Goal: Check status: Check status

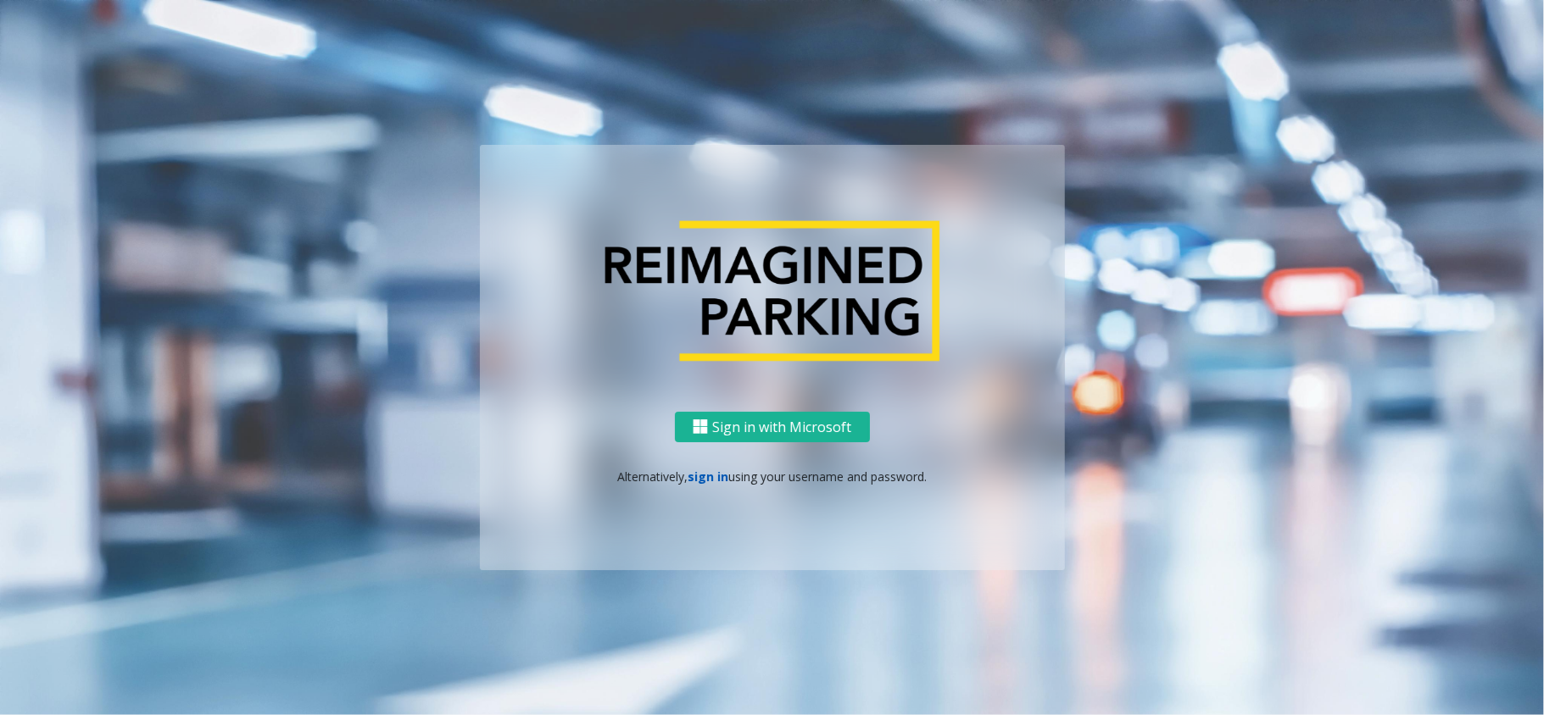
click at [710, 476] on link "sign in" at bounding box center [708, 477] width 41 height 16
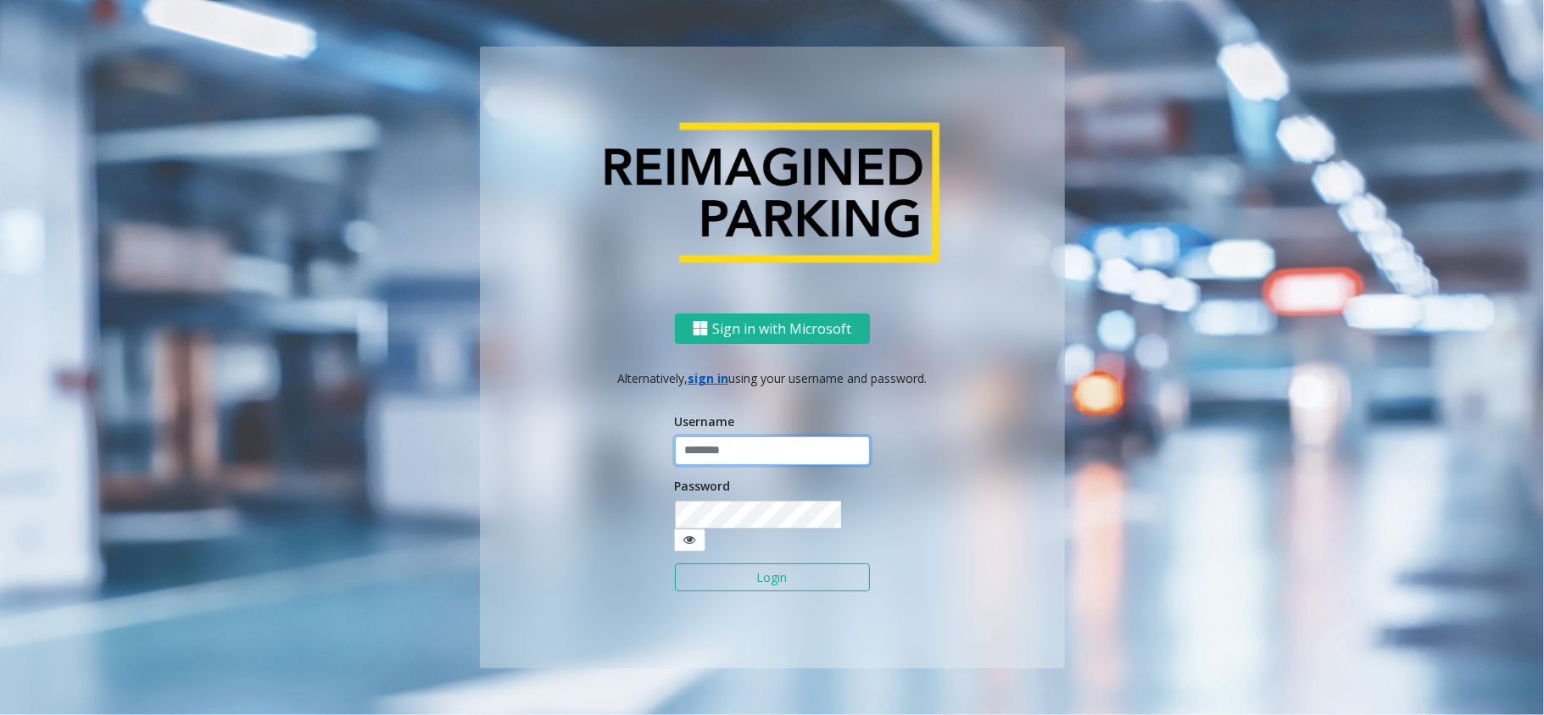
click at [710, 465] on input "text" at bounding box center [772, 451] width 195 height 29
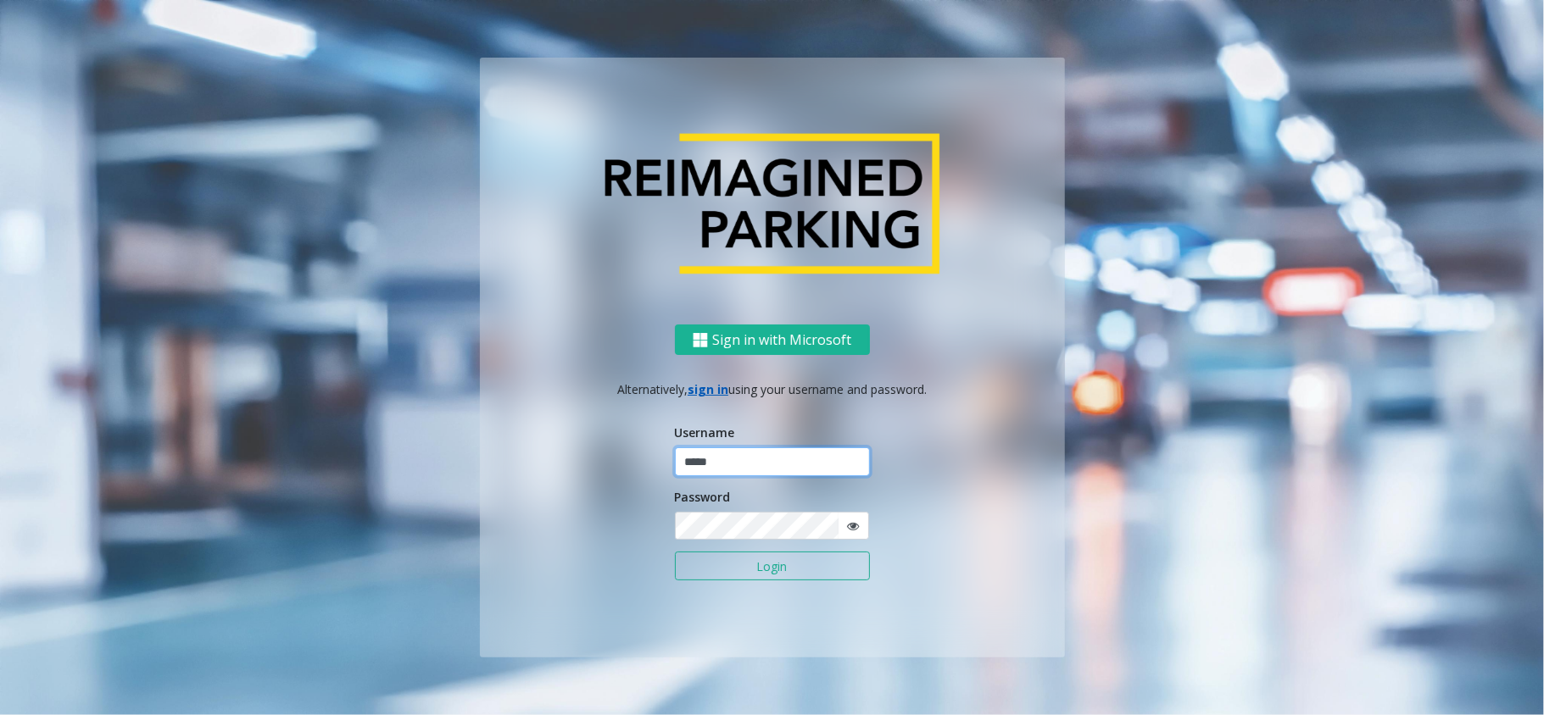
type input "*****"
click at [675, 552] on button "Login" at bounding box center [772, 566] width 195 height 29
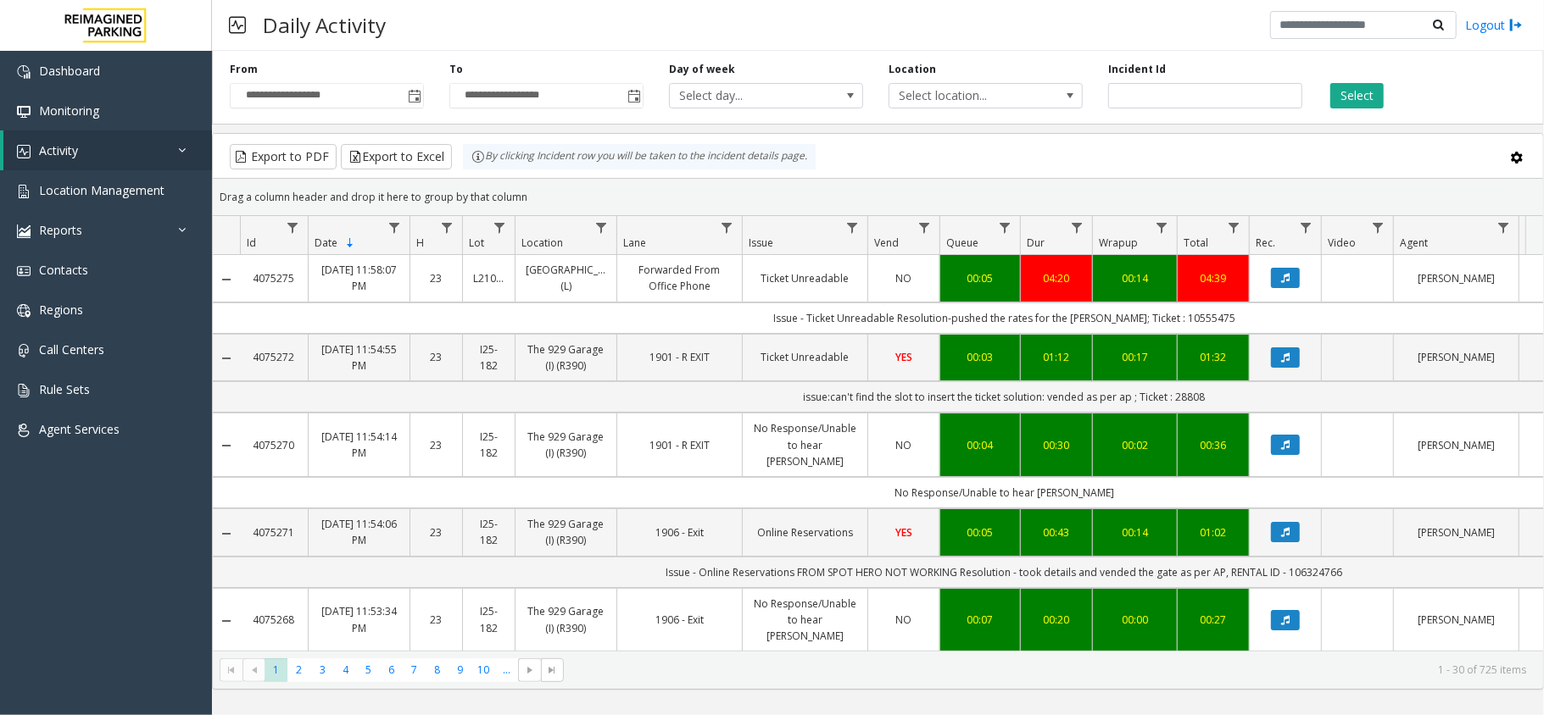
click at [539, 22] on div "Daily Activity Logout" at bounding box center [878, 25] width 1332 height 51
click at [405, 100] on span "Toggle popup" at bounding box center [413, 95] width 19 height 27
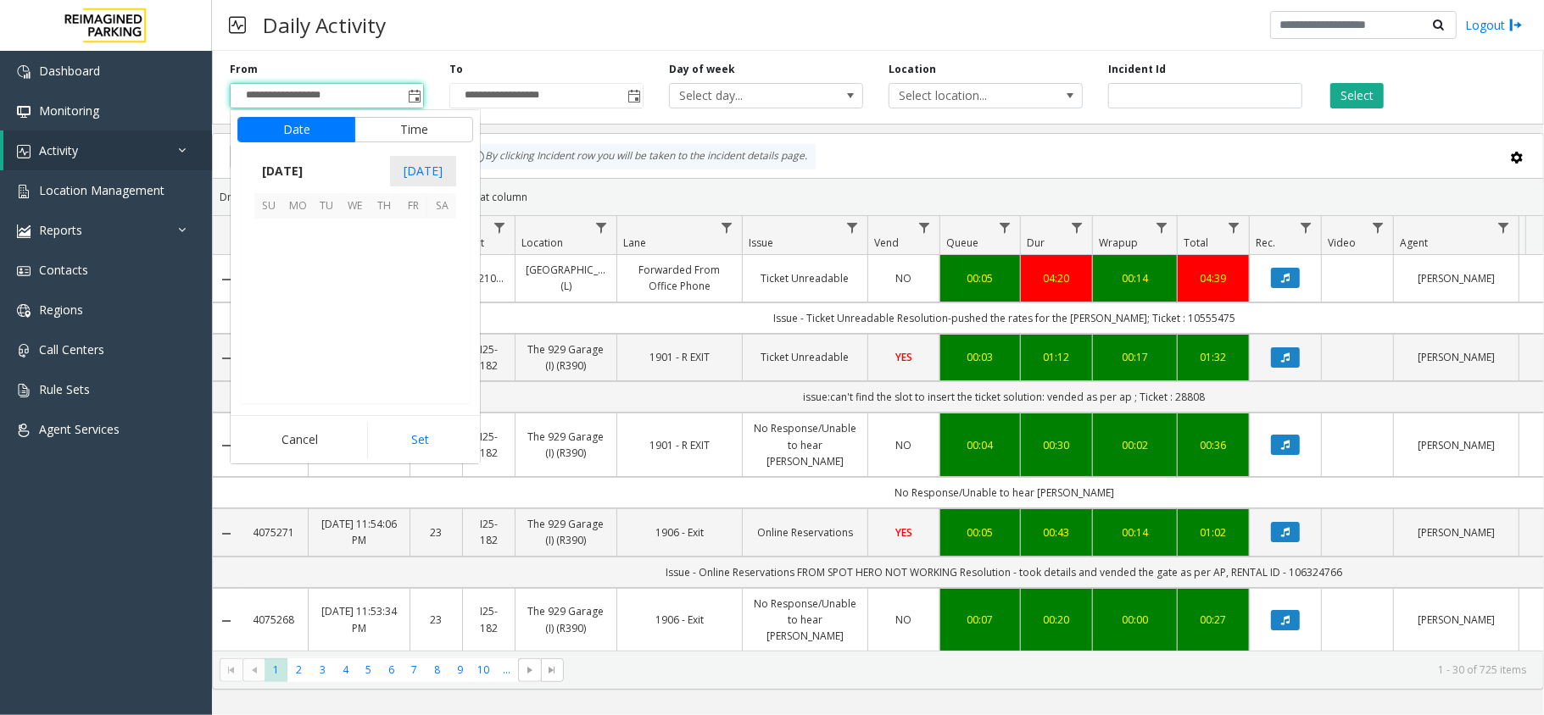
scroll to position [304252, 0]
click at [279, 298] on span "14" at bounding box center [268, 290] width 29 height 29
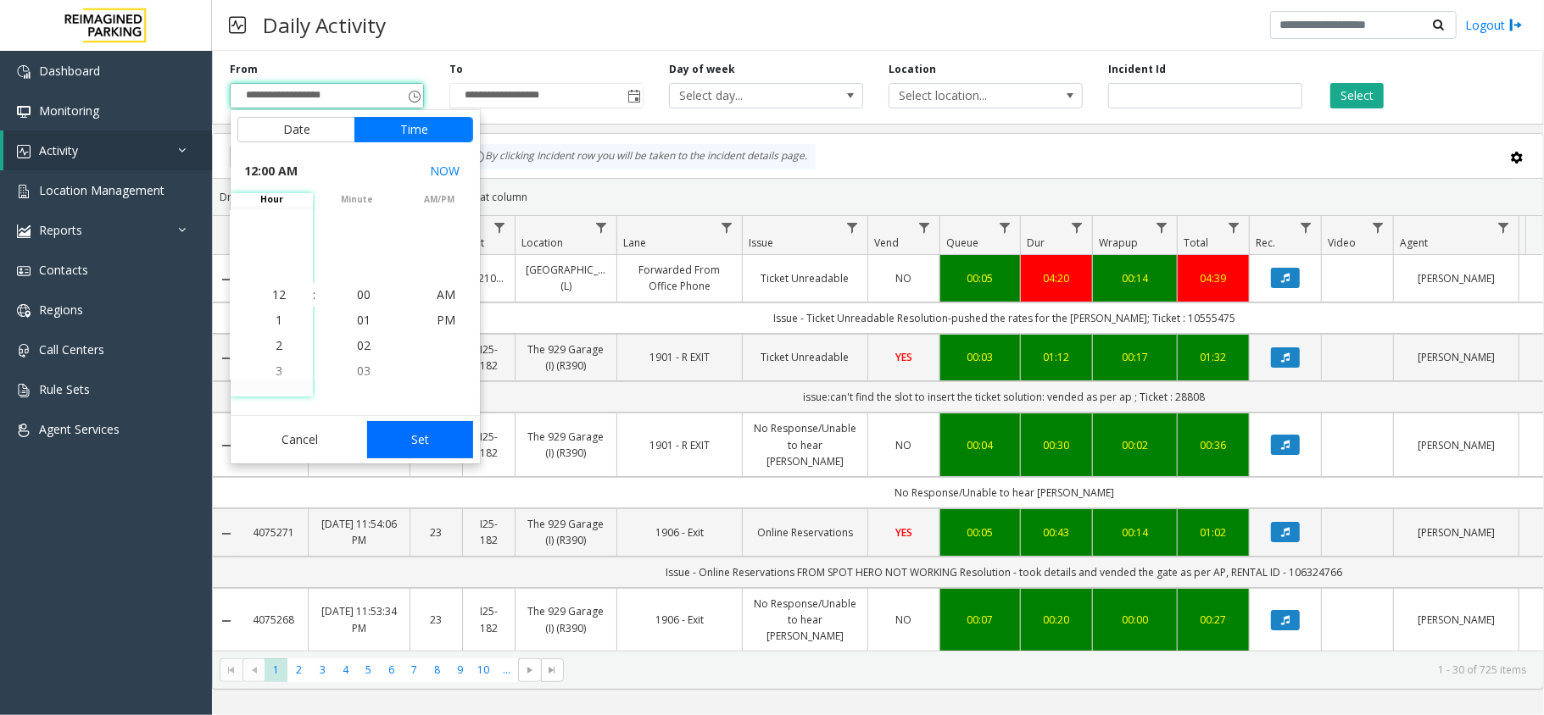
click at [415, 438] on button "Set" at bounding box center [420, 439] width 107 height 37
type input "**********"
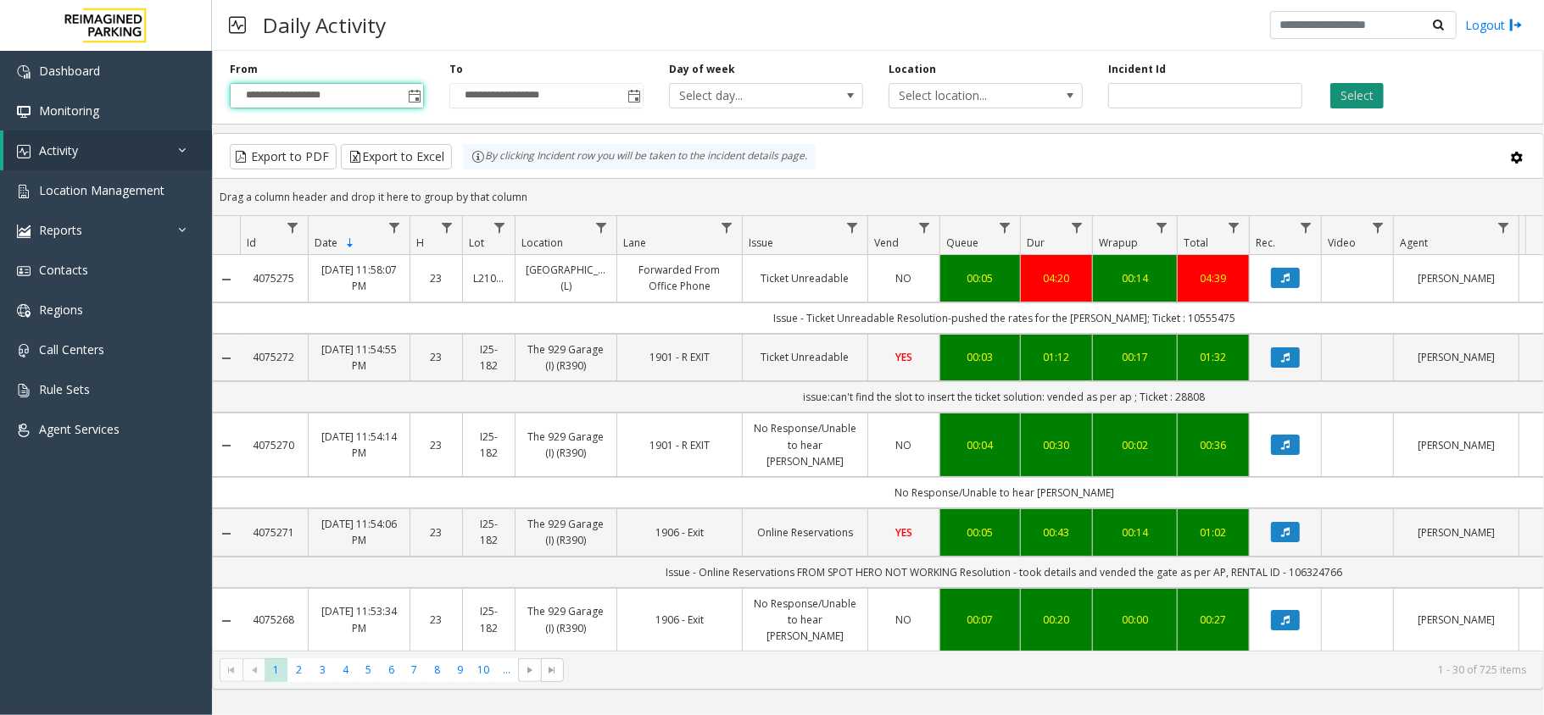
click at [1361, 103] on button "Select" at bounding box center [1356, 95] width 53 height 25
